Goal: Transaction & Acquisition: Subscribe to service/newsletter

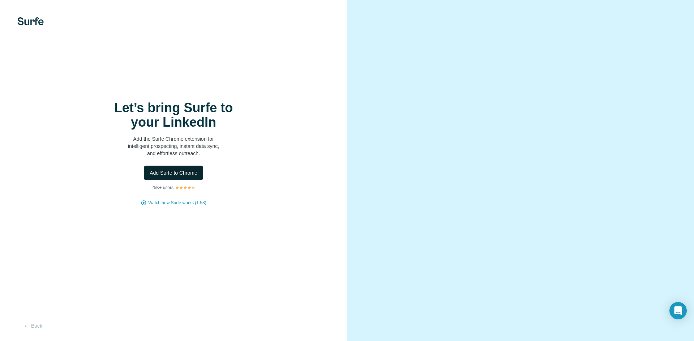
click at [202, 174] on button "Add Surfe to Chrome" at bounding box center [173, 173] width 59 height 14
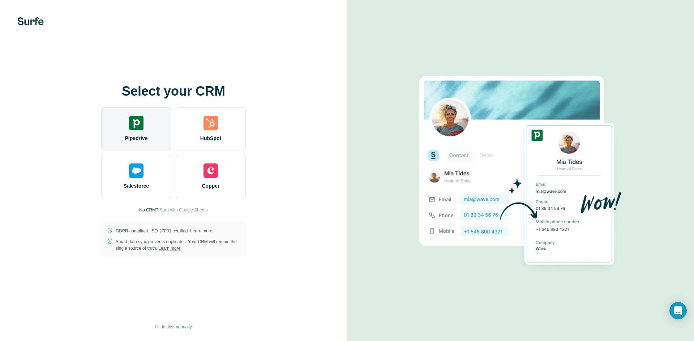
click at [149, 132] on div "Pipedrive" at bounding box center [136, 128] width 70 height 43
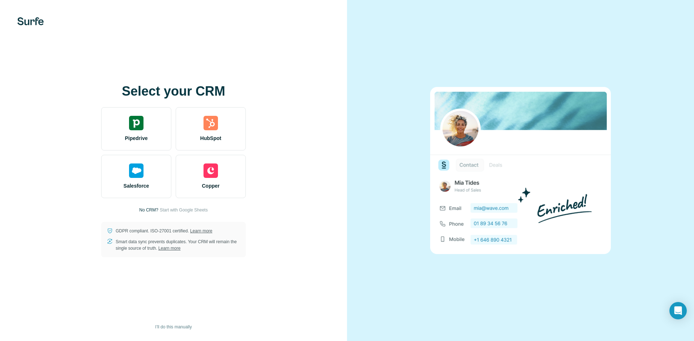
click at [176, 214] on div "Select your CRM Pipedrive HubSpot Salesforce Copper No CRM? Start with Google S…" at bounding box center [173, 170] width 318 height 173
click at [149, 212] on p "No CRM?" at bounding box center [148, 210] width 19 height 7
click at [148, 208] on p "No CRM?" at bounding box center [148, 210] width 19 height 7
click at [181, 212] on span "Start with Google Sheets" at bounding box center [184, 210] width 48 height 7
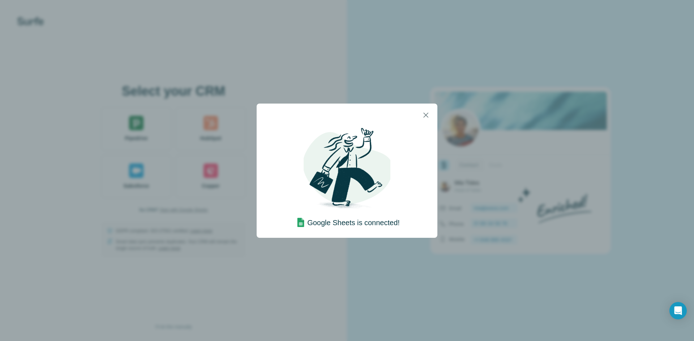
click at [400, 193] on div "Google Sheets is connected!" at bounding box center [346, 178] width 105 height 103
click at [366, 156] on img at bounding box center [346, 170] width 87 height 87
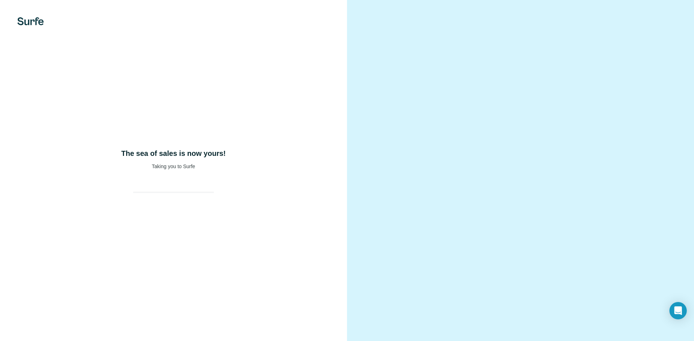
click at [300, 221] on div "The sea of sales is now yours! Taking you to Surfe" at bounding box center [173, 170] width 347 height 341
